Goal: Information Seeking & Learning: Learn about a topic

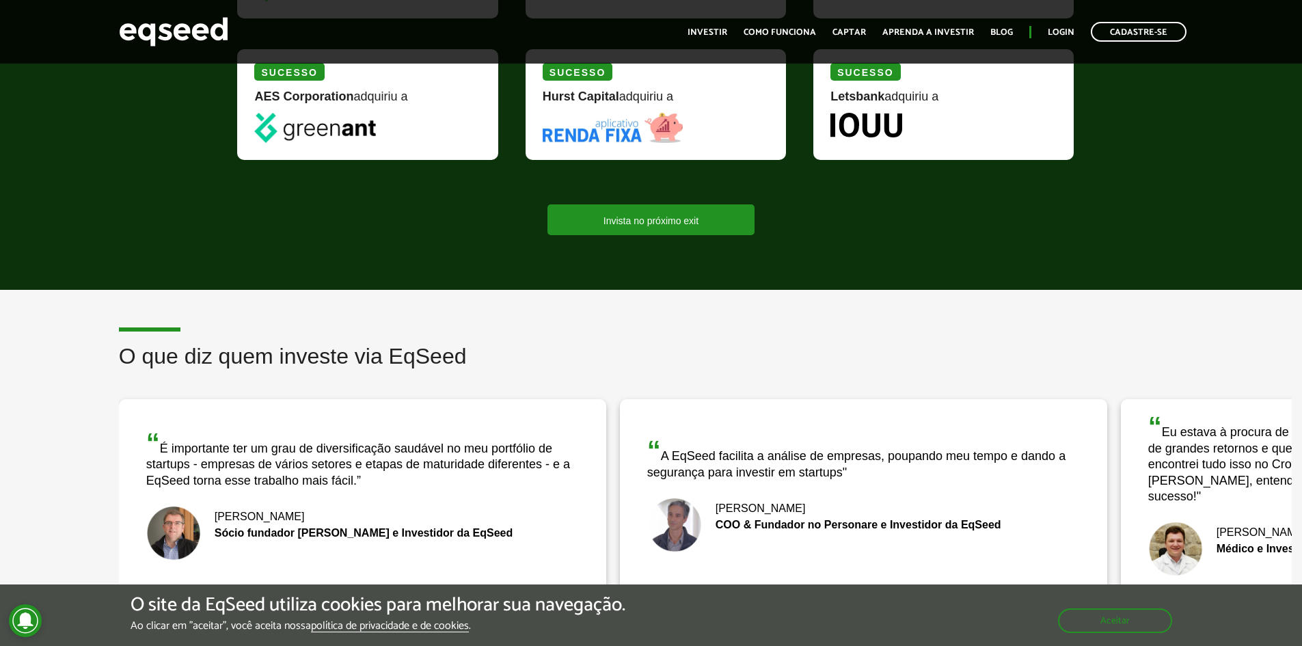
scroll to position [1914, 0]
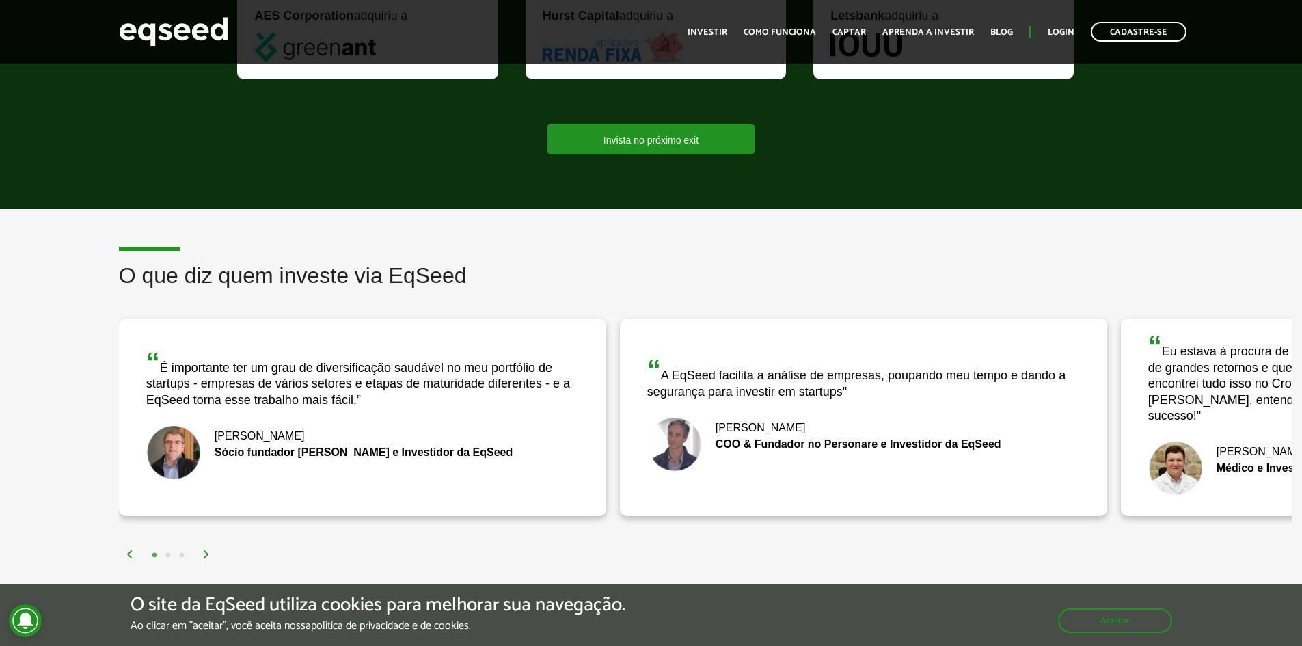
click at [204, 550] on img at bounding box center [206, 554] width 8 height 8
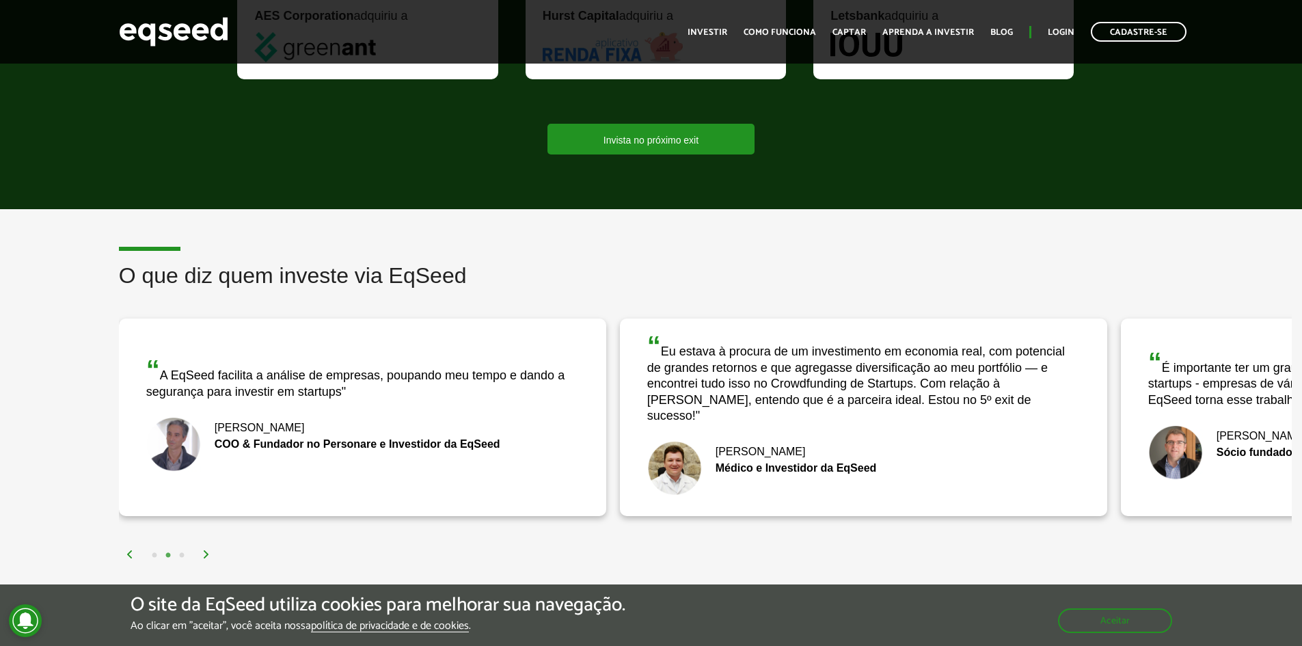
click at [204, 550] on img at bounding box center [206, 554] width 8 height 8
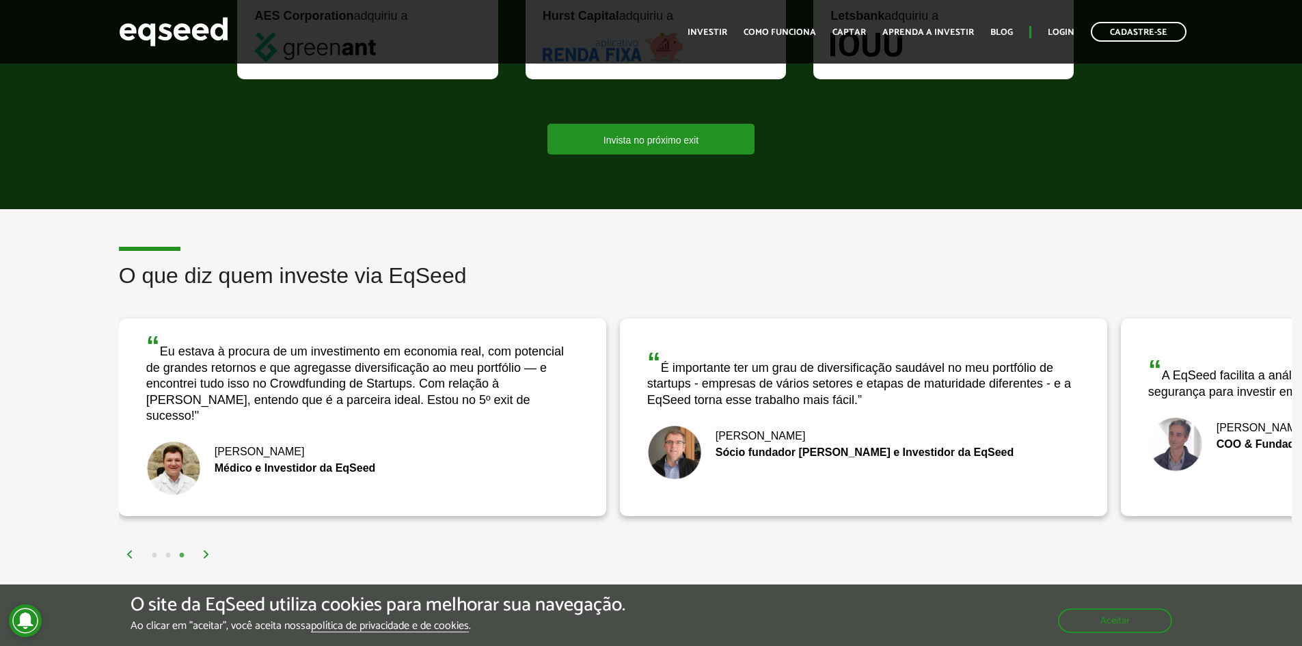
click at [204, 550] on img at bounding box center [206, 554] width 8 height 8
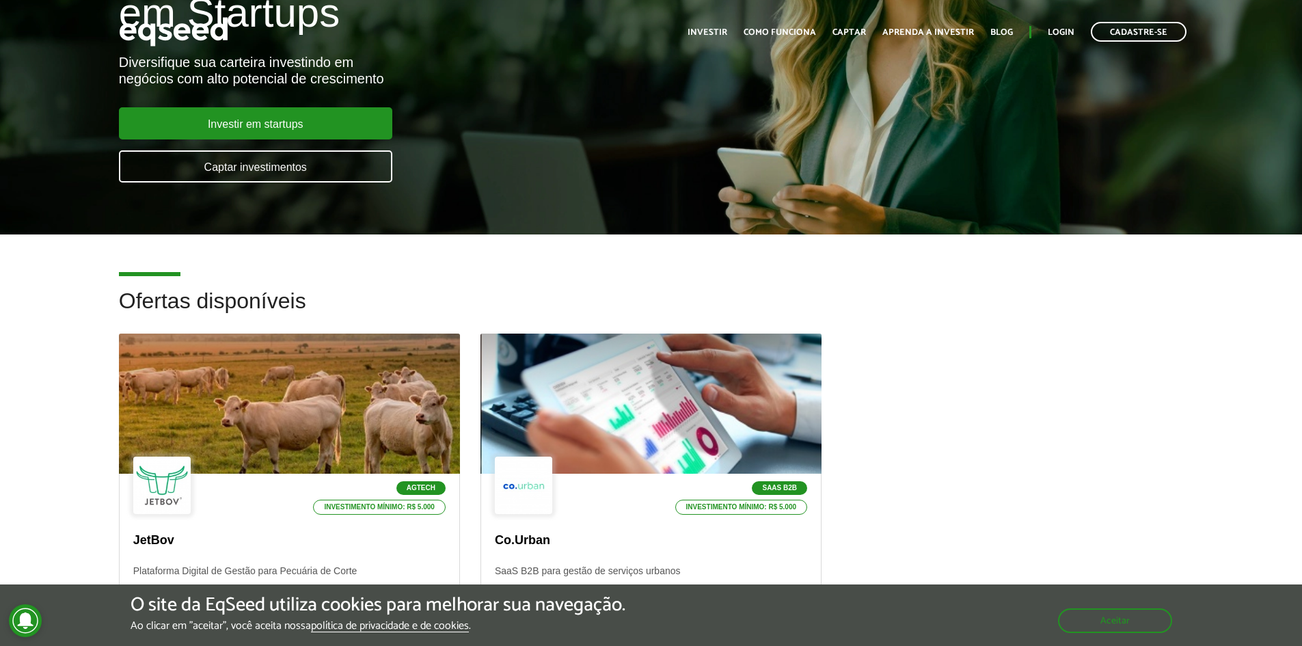
scroll to position [342, 0]
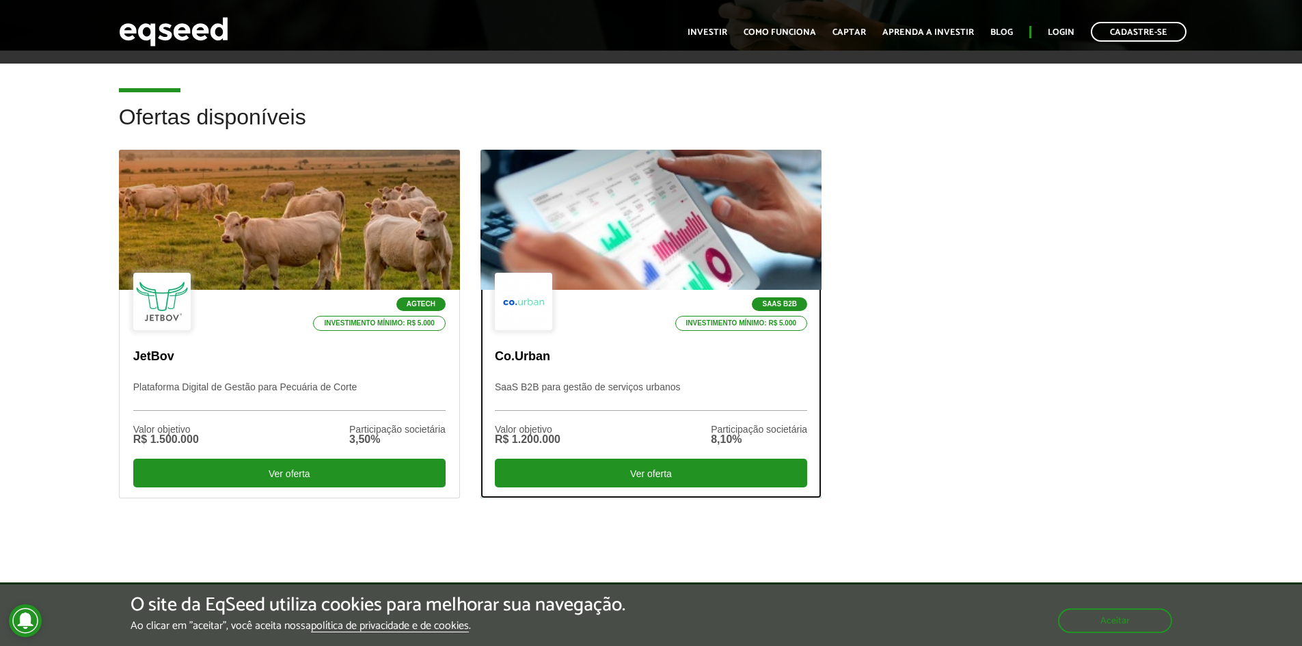
click at [660, 235] on div at bounding box center [651, 220] width 410 height 168
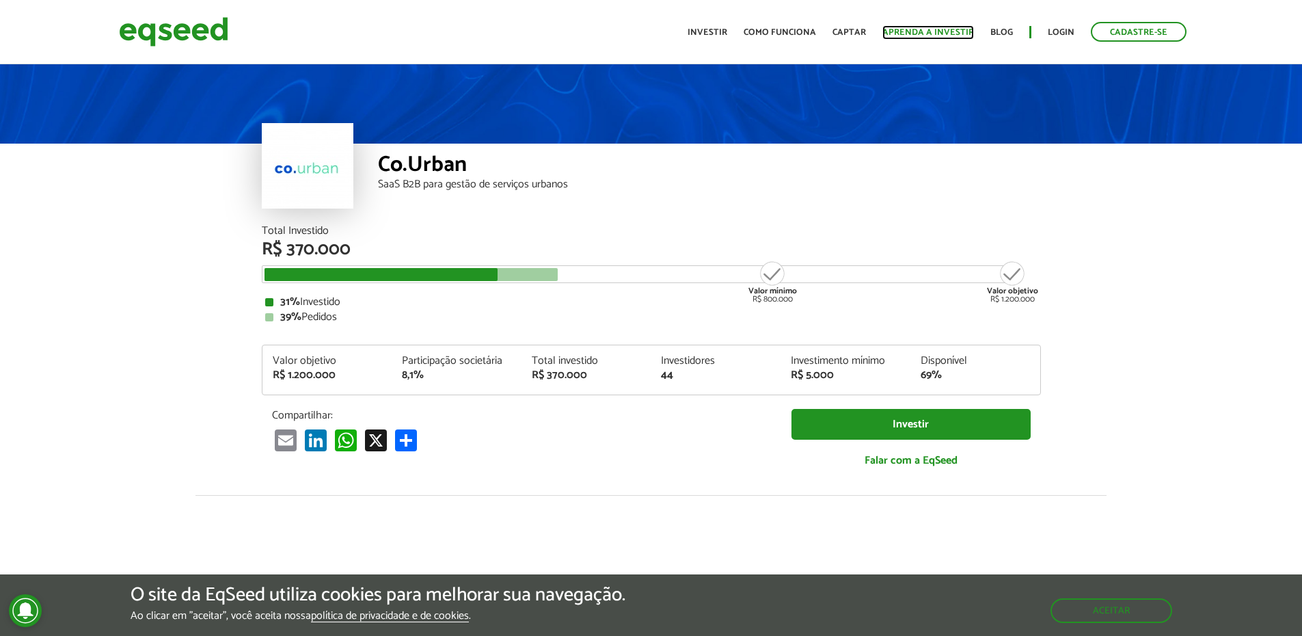
click at [960, 33] on link "Aprenda a investir" at bounding box center [929, 32] width 92 height 9
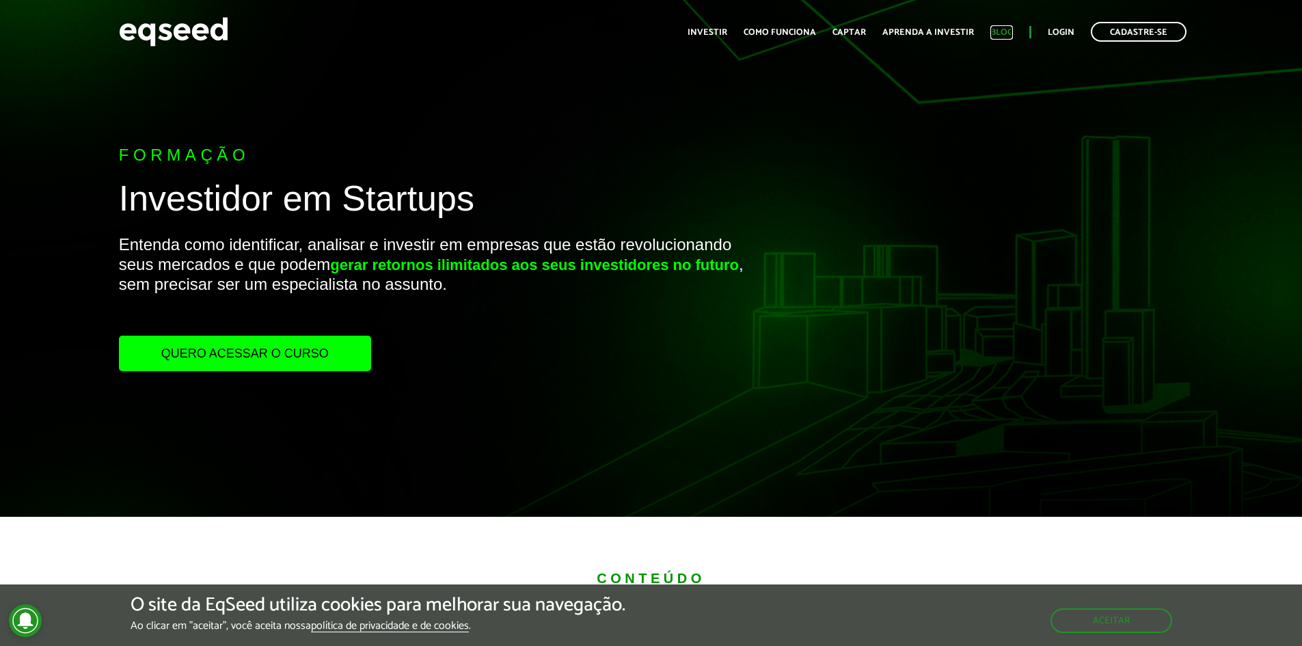
click at [1002, 29] on link "Blog" at bounding box center [1002, 32] width 23 height 9
click at [727, 28] on link "Investir" at bounding box center [708, 32] width 40 height 9
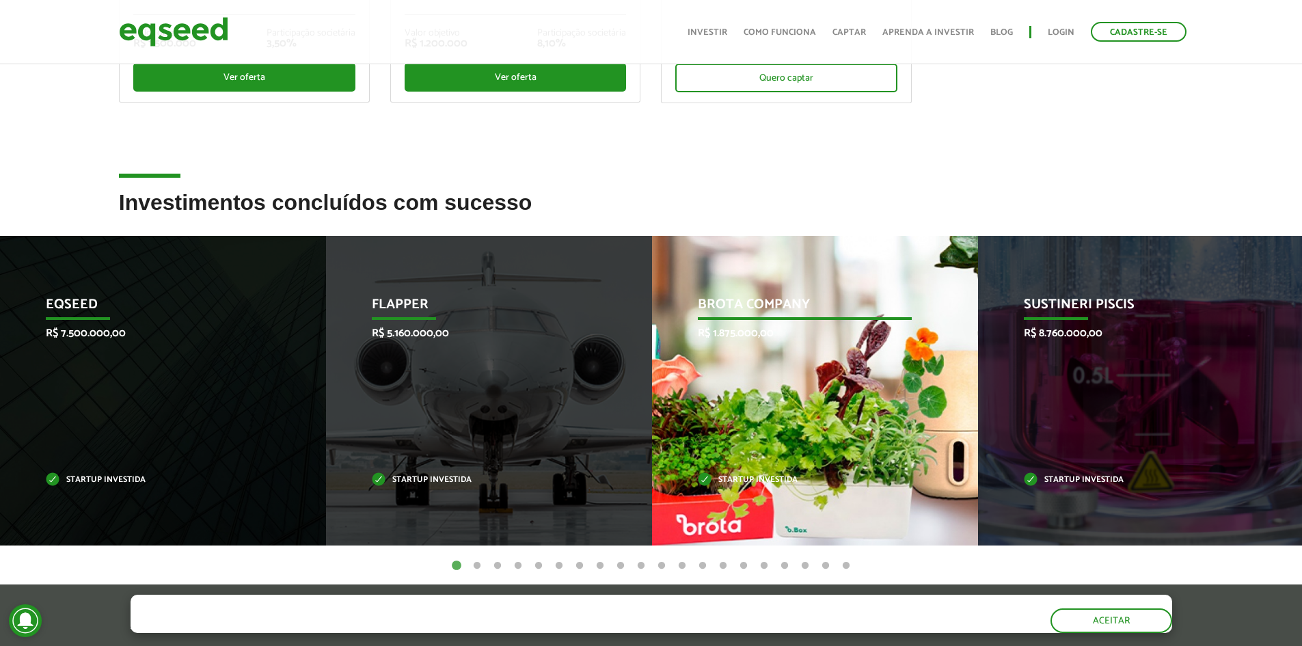
scroll to position [479, 0]
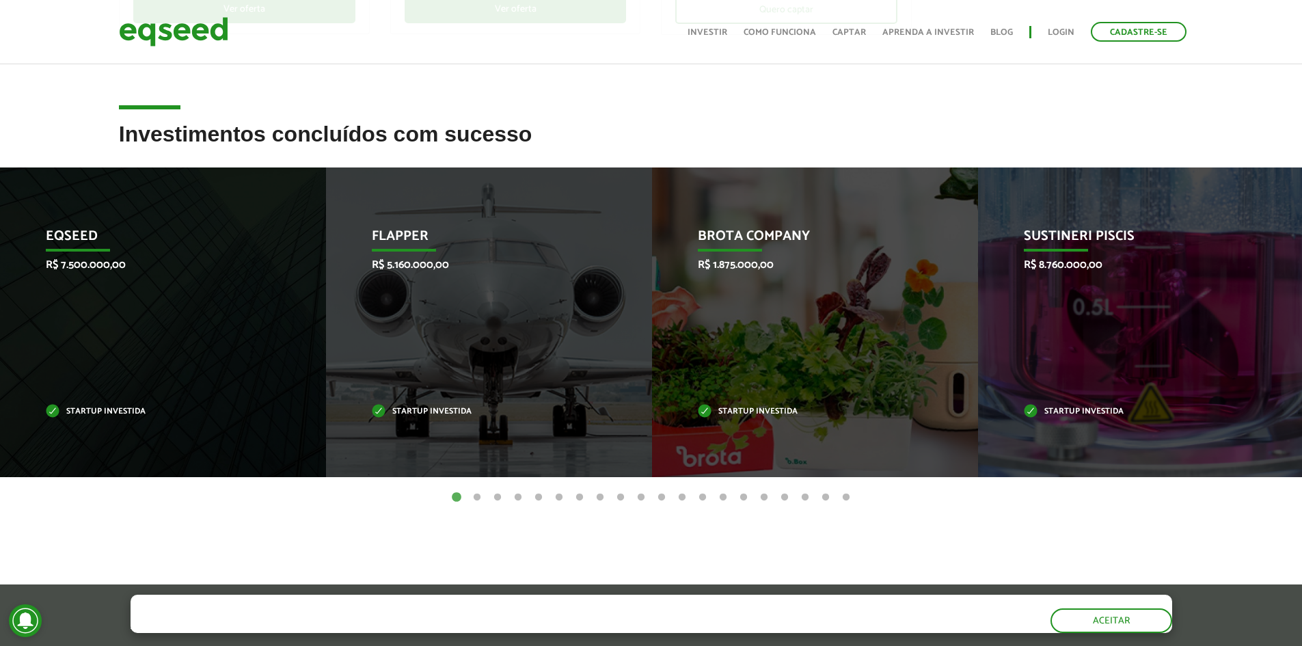
click at [481, 494] on button "2" at bounding box center [477, 498] width 14 height 14
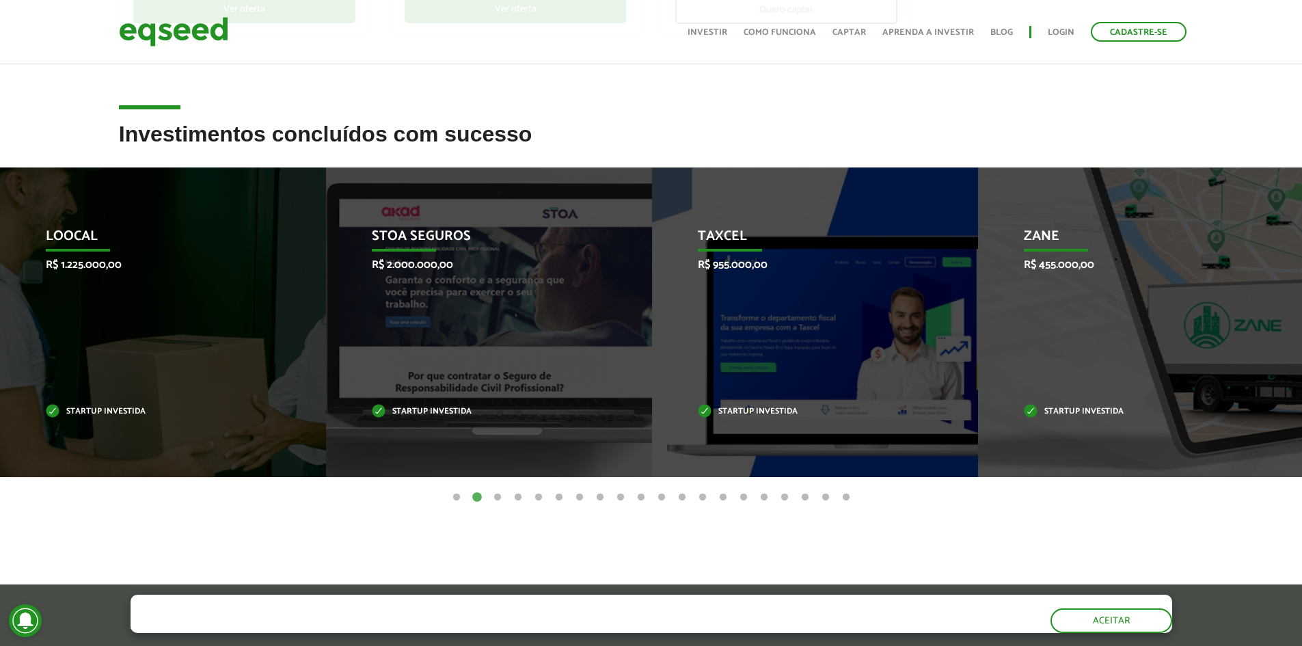
click at [500, 496] on button "3" at bounding box center [498, 498] width 14 height 14
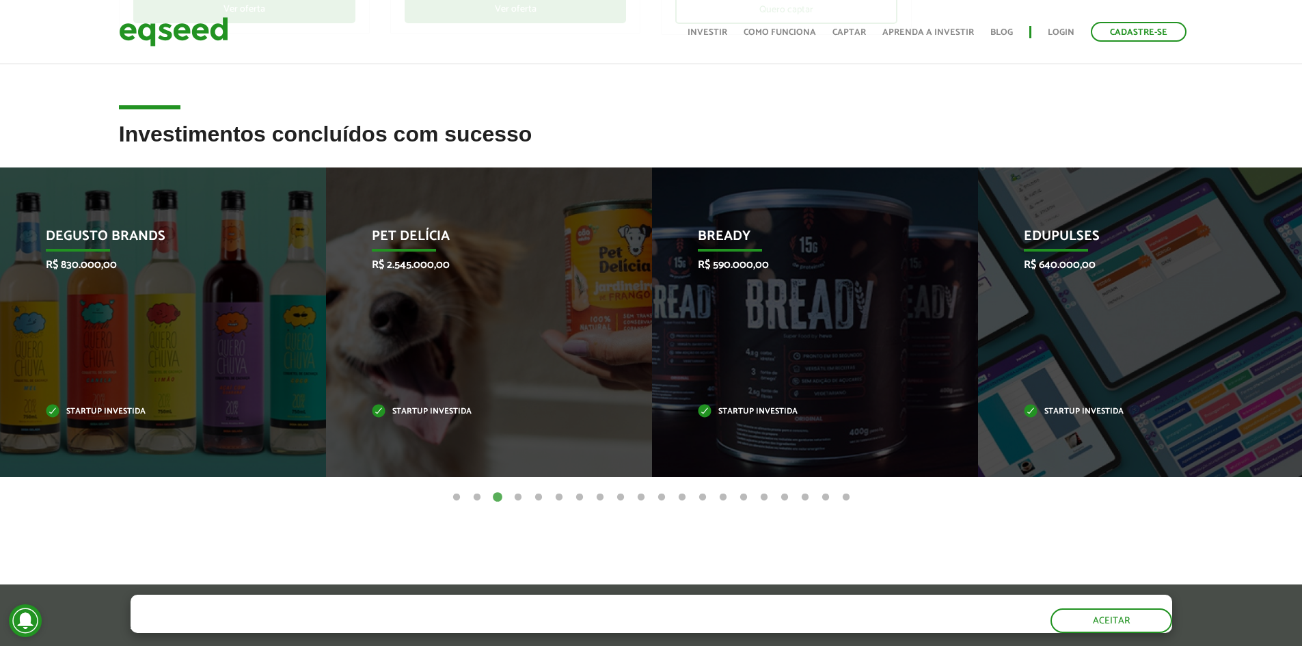
click at [520, 497] on button "4" at bounding box center [518, 498] width 14 height 14
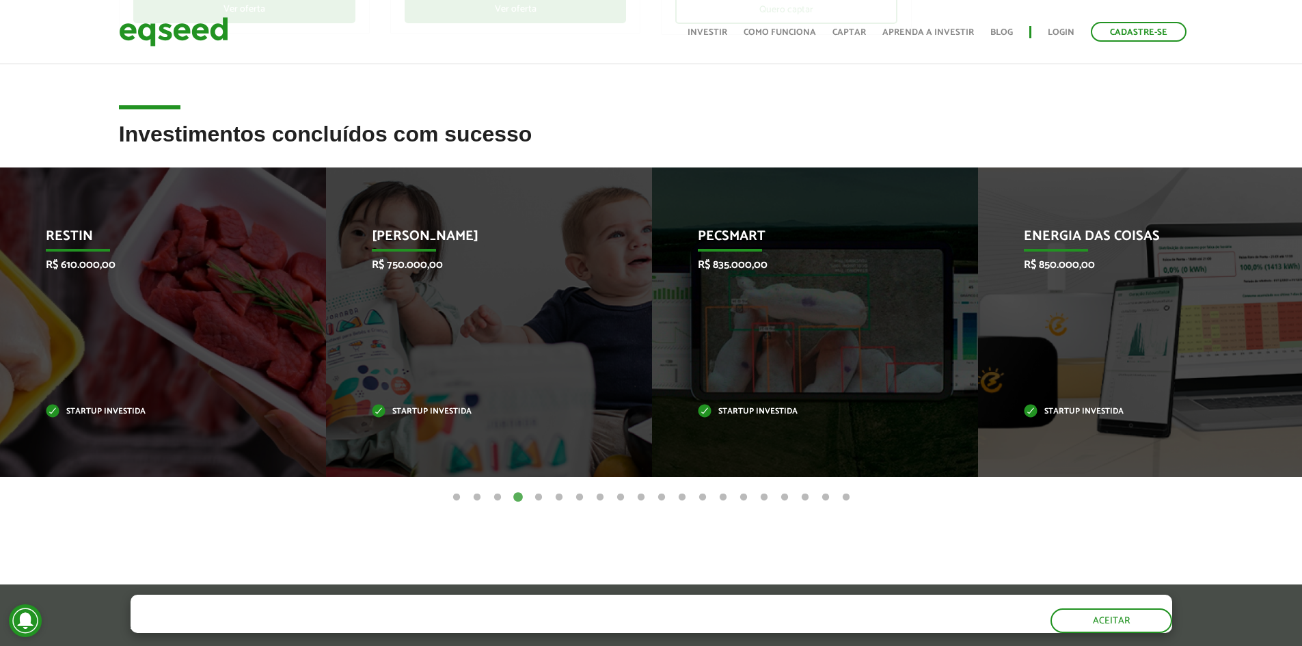
click at [537, 500] on button "5" at bounding box center [539, 498] width 14 height 14
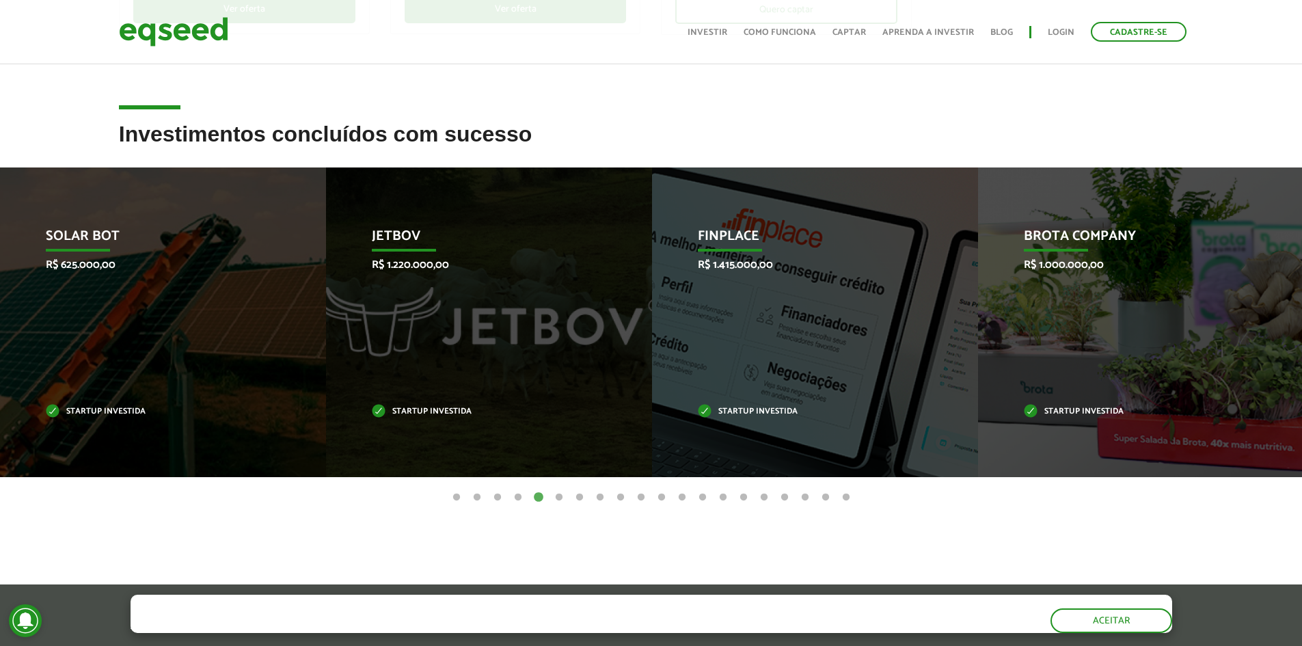
click at [537, 500] on button "5" at bounding box center [539, 498] width 14 height 14
click at [563, 497] on button "6" at bounding box center [559, 498] width 14 height 14
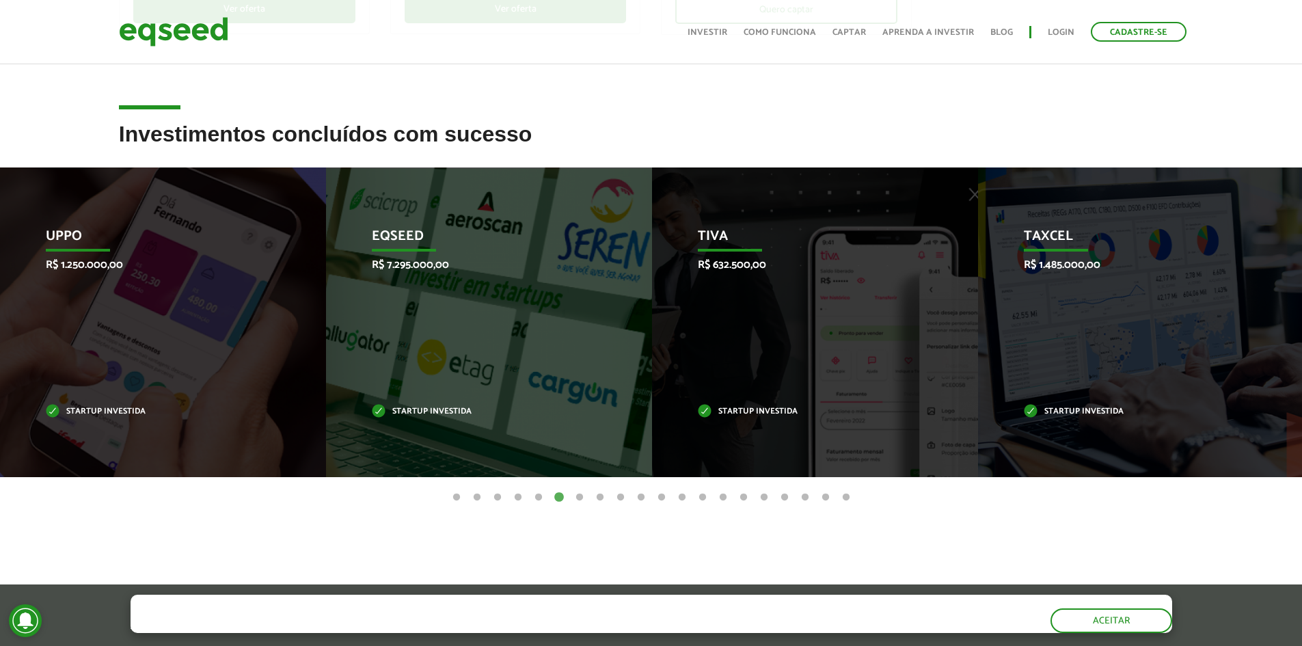
click at [583, 497] on button "7" at bounding box center [580, 498] width 14 height 14
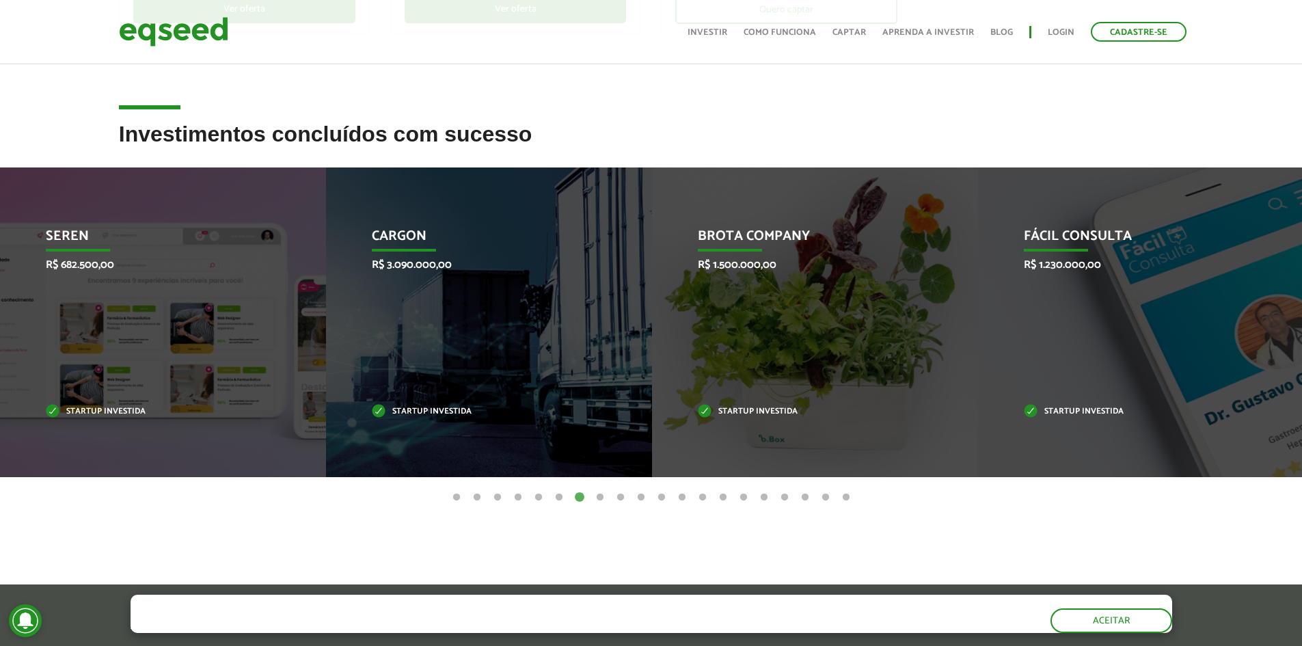
click at [606, 499] on button "8" at bounding box center [600, 498] width 14 height 14
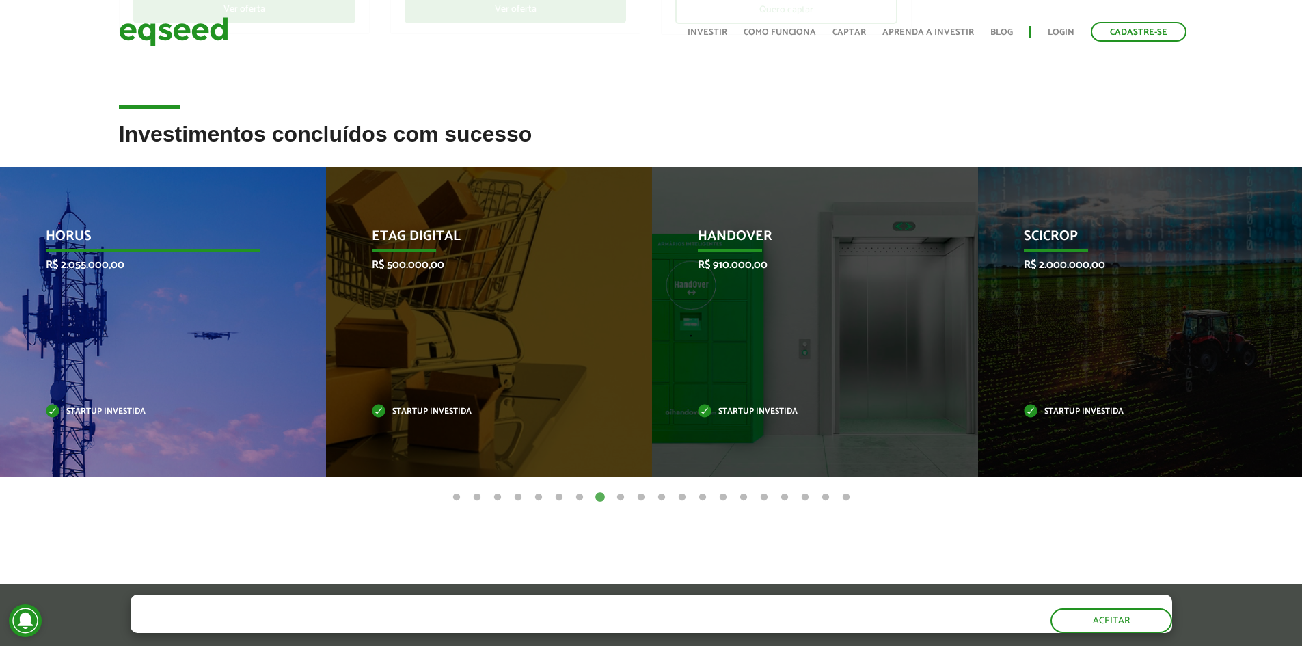
click at [150, 260] on p "R$ 2.055.000,00" at bounding box center [153, 264] width 214 height 13
click at [75, 228] on p "HORUS" at bounding box center [153, 239] width 214 height 23
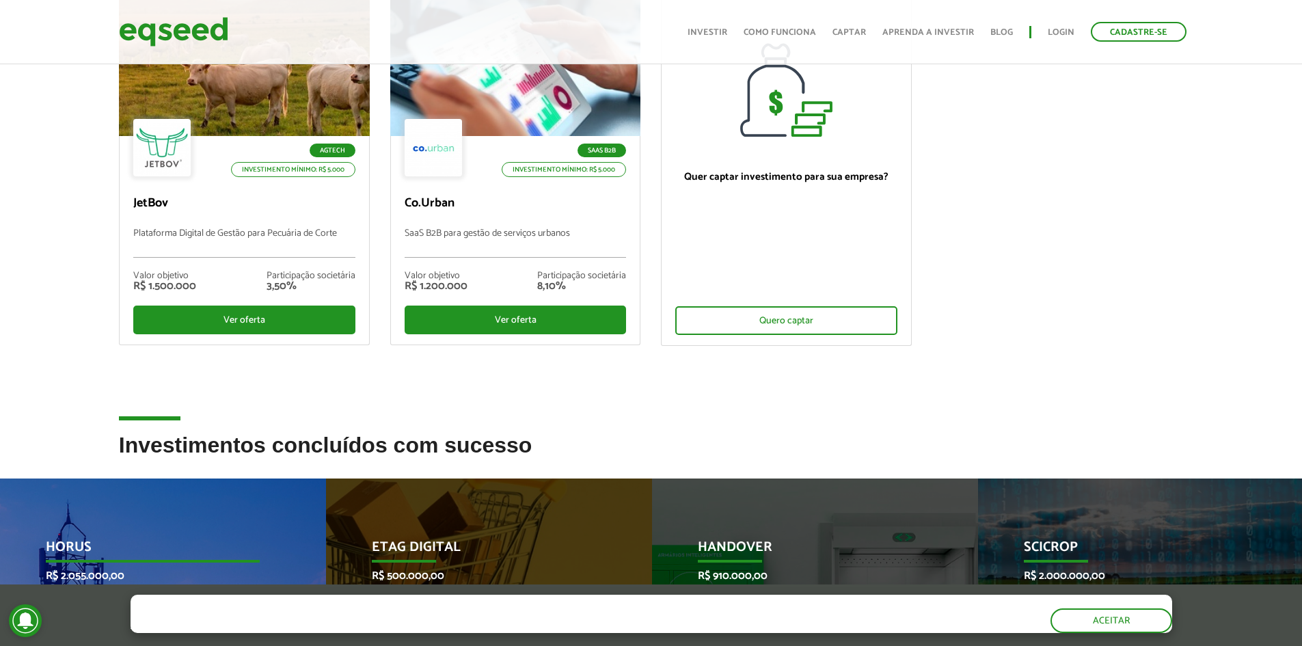
scroll to position [150, 0]
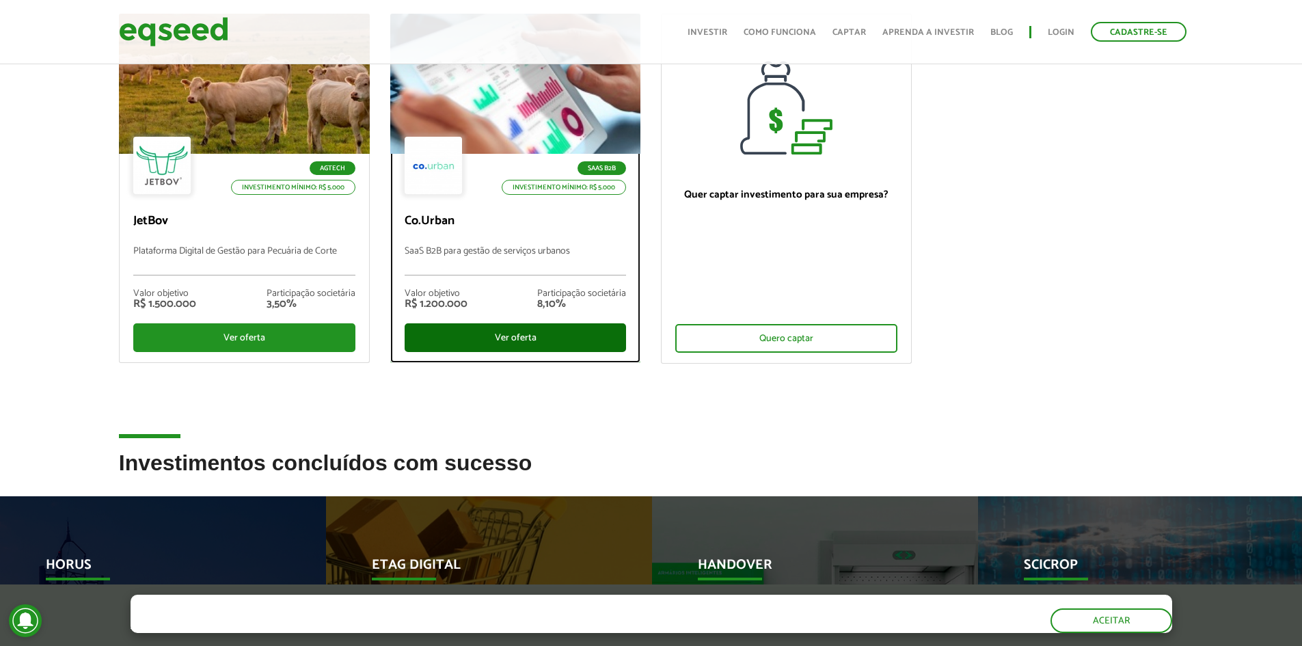
click at [546, 338] on div "Ver oferta" at bounding box center [516, 337] width 222 height 29
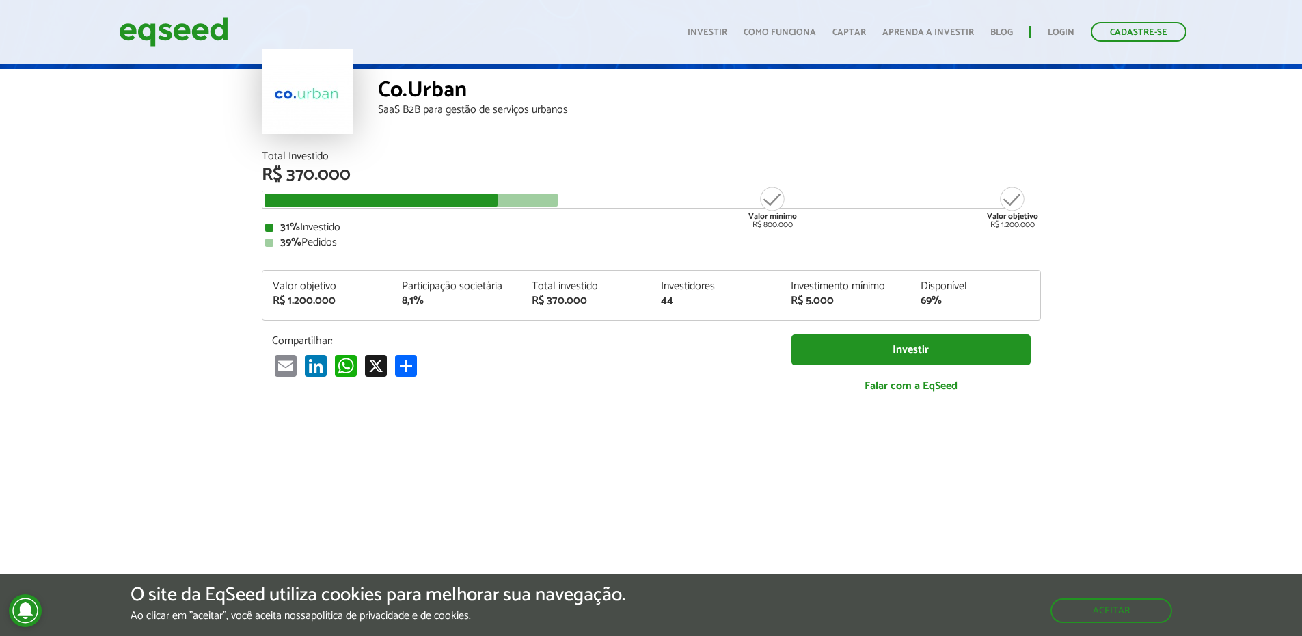
scroll to position [68, 0]
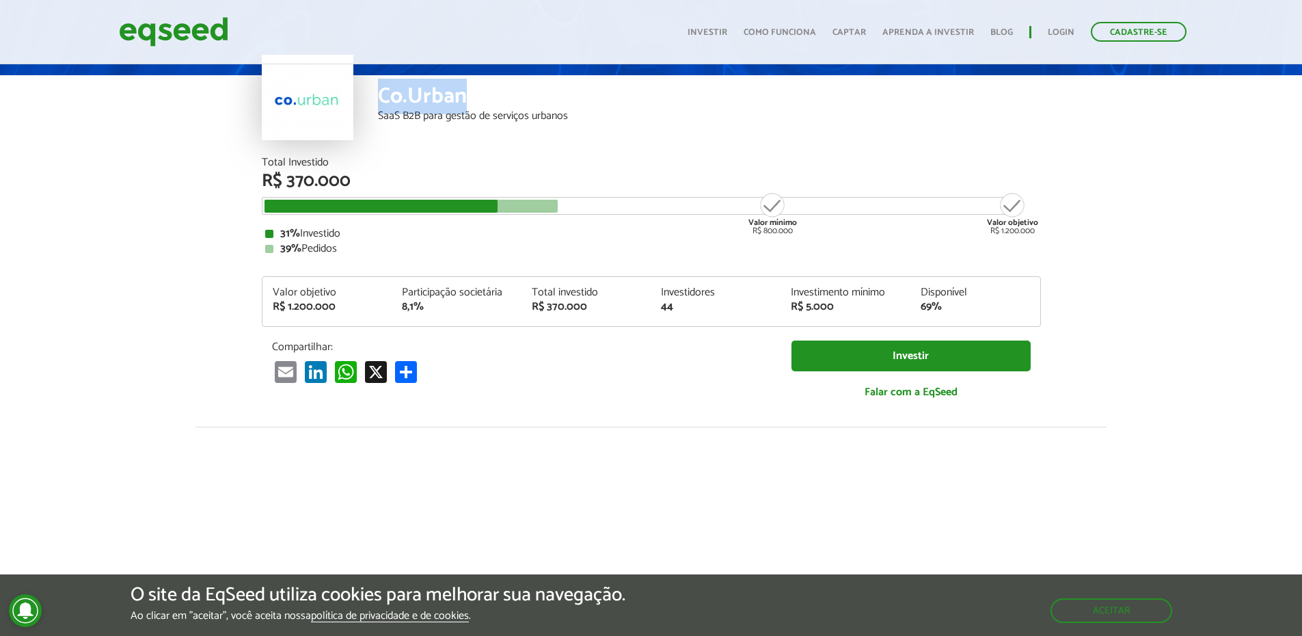
drag, startPoint x: 381, startPoint y: 95, endPoint x: 524, endPoint y: 100, distance: 143.0
click at [524, 100] on div "Co.Urban" at bounding box center [709, 97] width 663 height 25
copy div "Co.Urban"
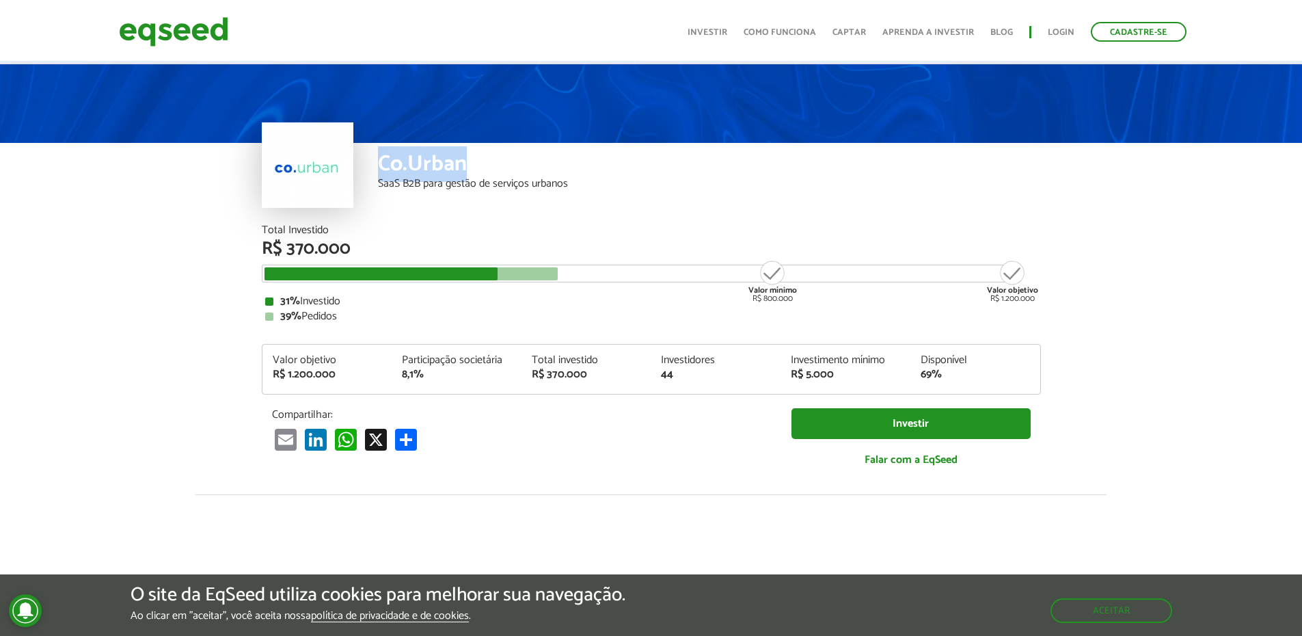
scroll to position [0, 0]
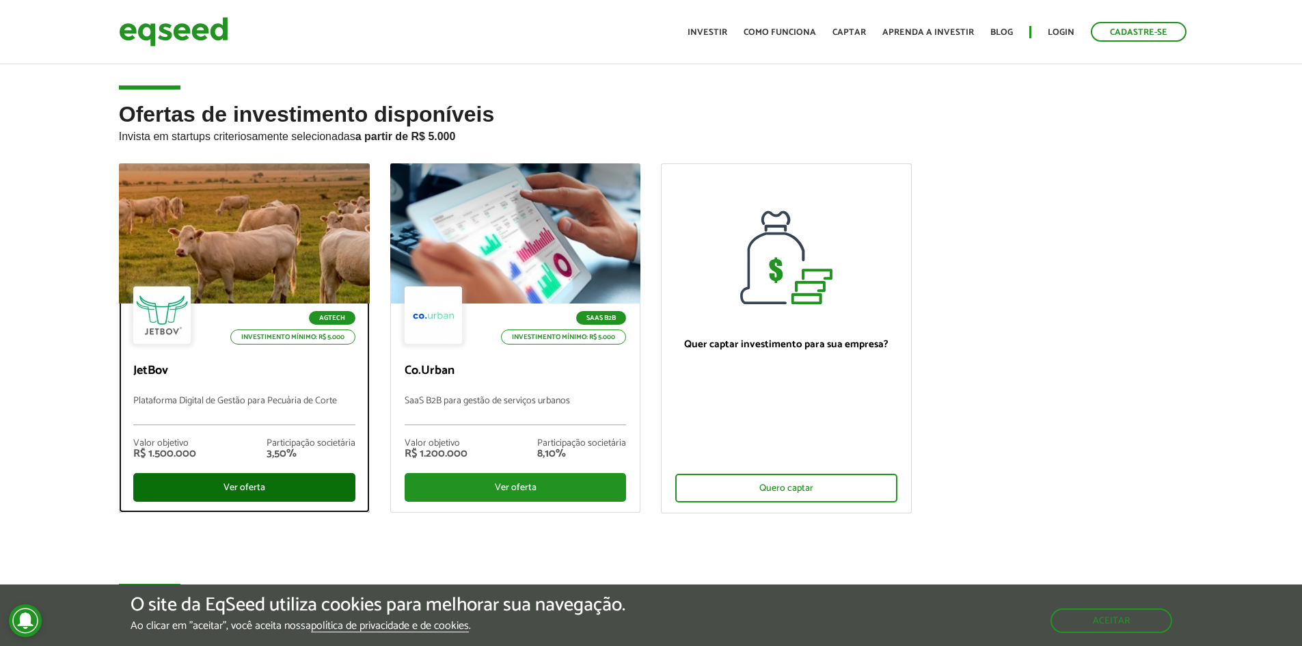
click at [307, 483] on div "Ver oferta" at bounding box center [244, 487] width 222 height 29
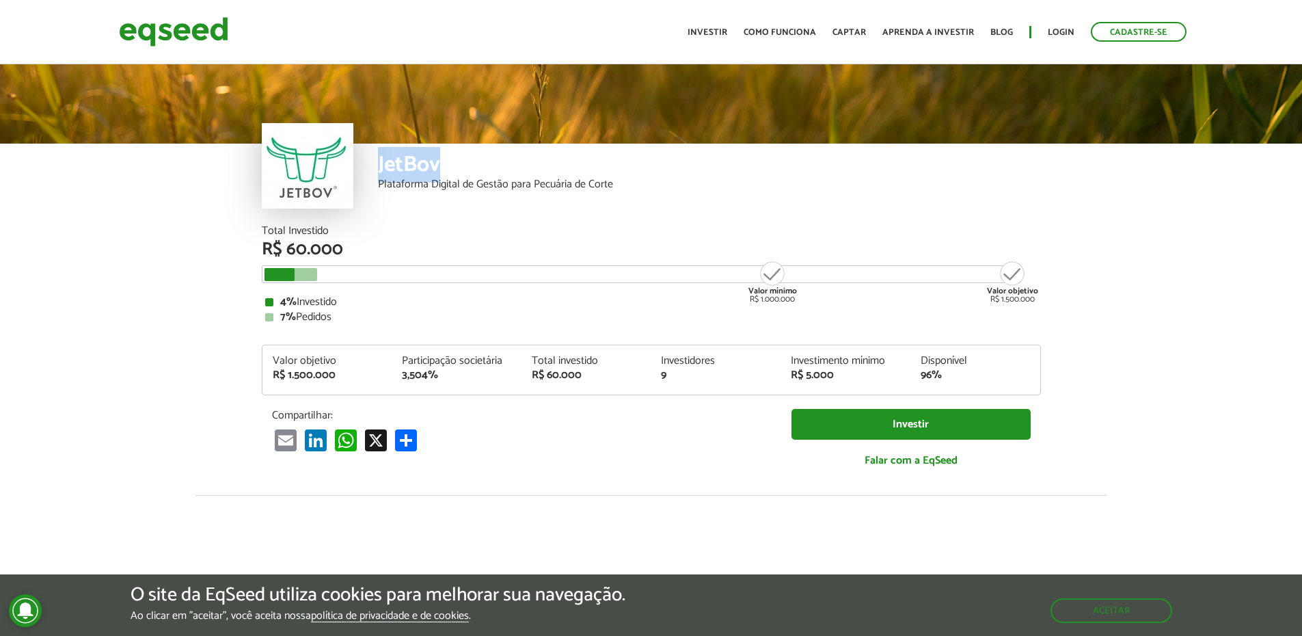
drag, startPoint x: 379, startPoint y: 160, endPoint x: 457, endPoint y: 170, distance: 77.8
click at [457, 170] on div "JetBov" at bounding box center [709, 166] width 663 height 25
copy div "JetBov"
